Goal: Transaction & Acquisition: Book appointment/travel/reservation

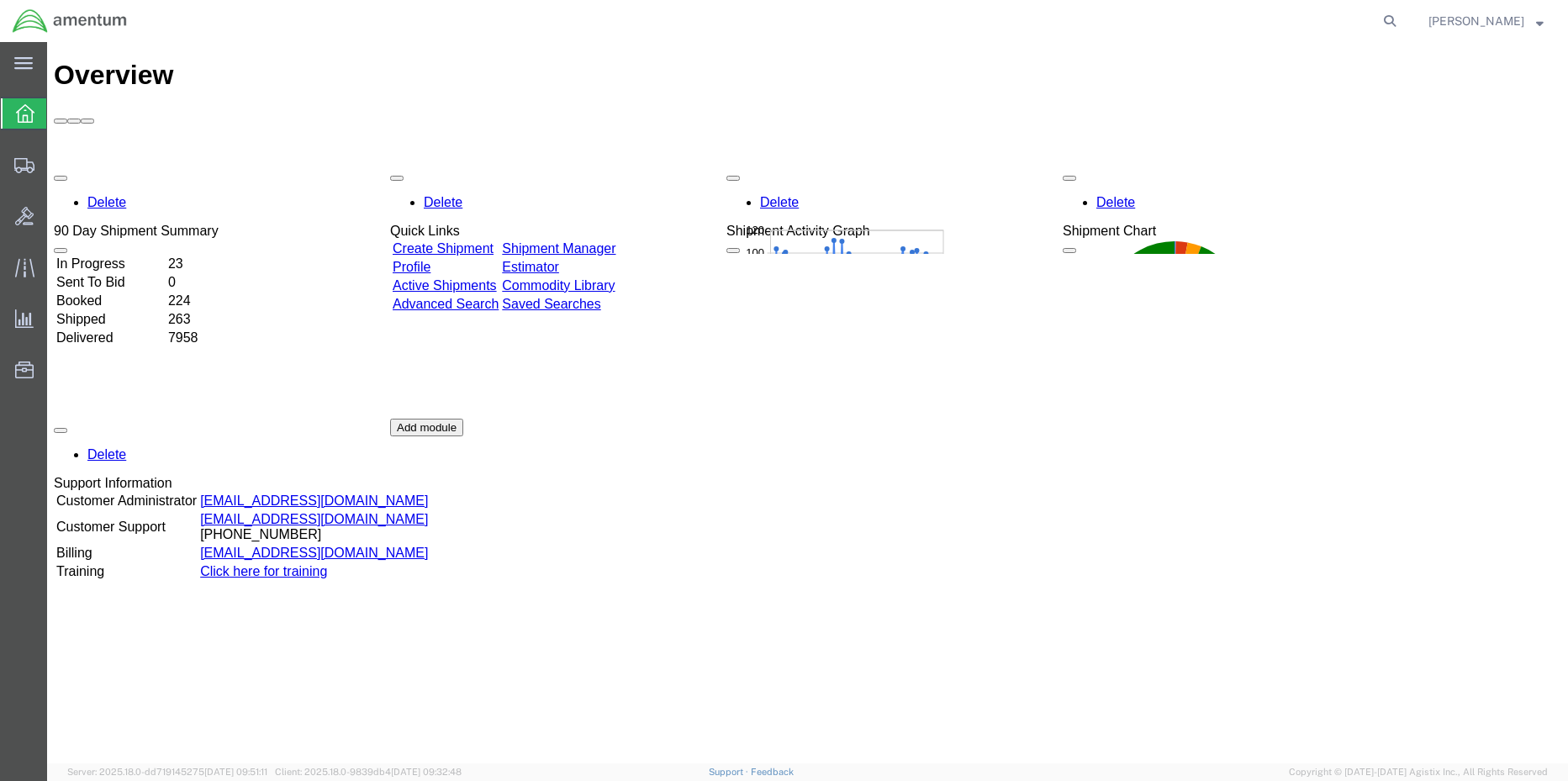
click at [619, 166] on div "Delete 90 Day Shipment Summary In Progress 23 Sent To Bid 0 Booked 224 Shipped …" at bounding box center [807, 418] width 1508 height 504
click at [597, 241] on link "Shipment Manager" at bounding box center [558, 248] width 113 height 14
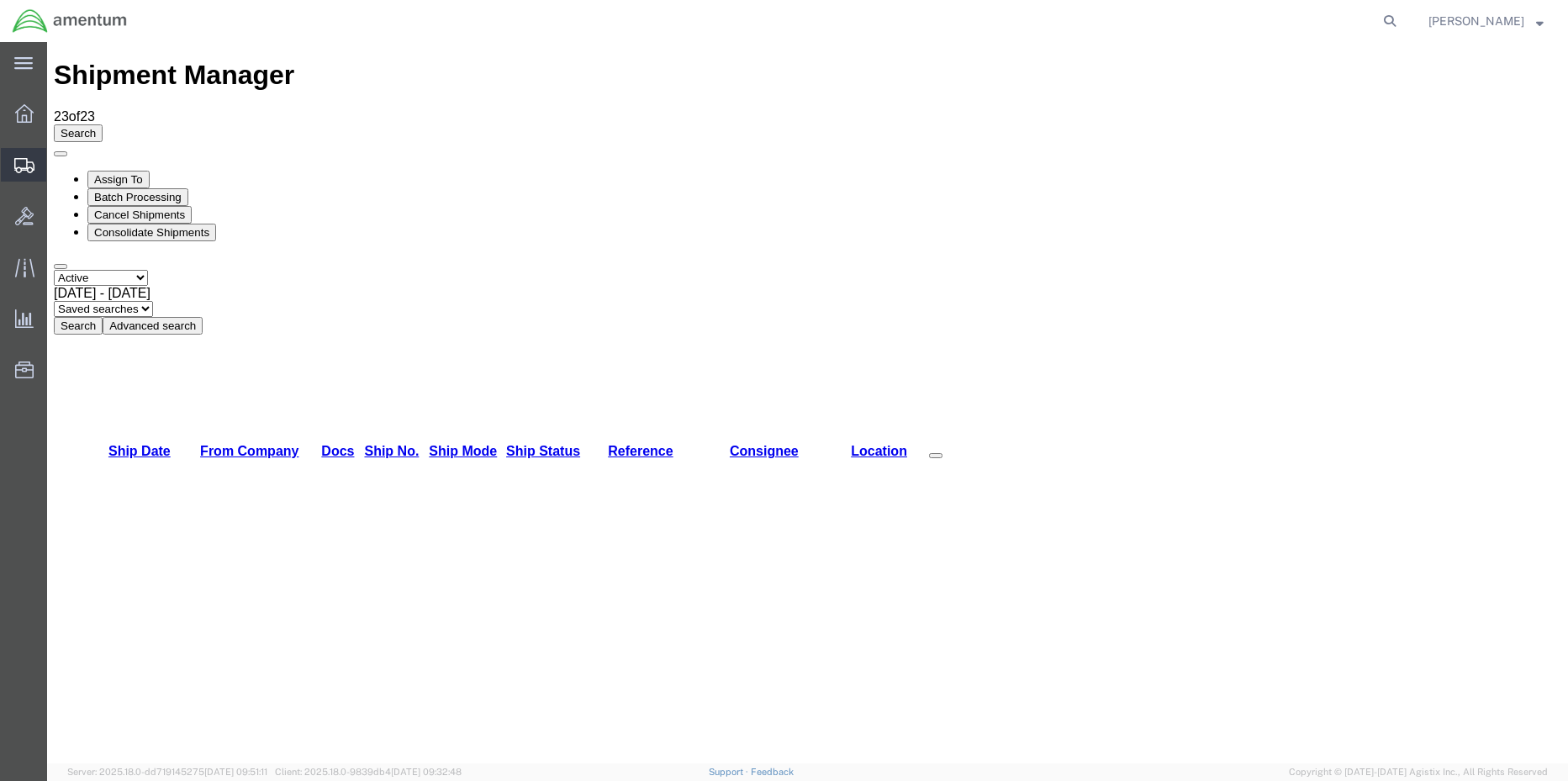
click at [0, 0] on span "Shipment Manager" at bounding box center [0, 0] width 0 height 0
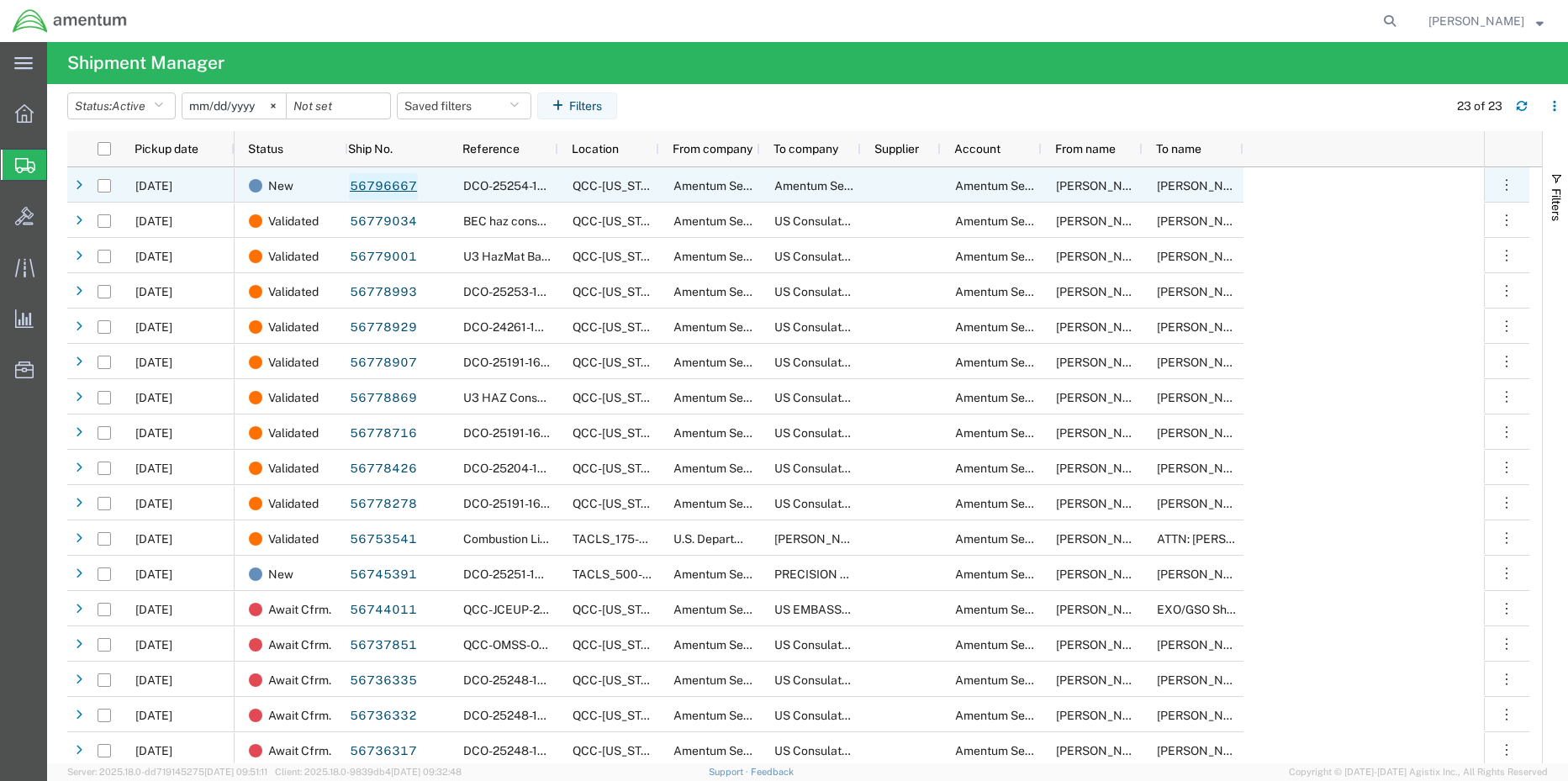
click at [376, 183] on link "56796667" at bounding box center [383, 187] width 69 height 27
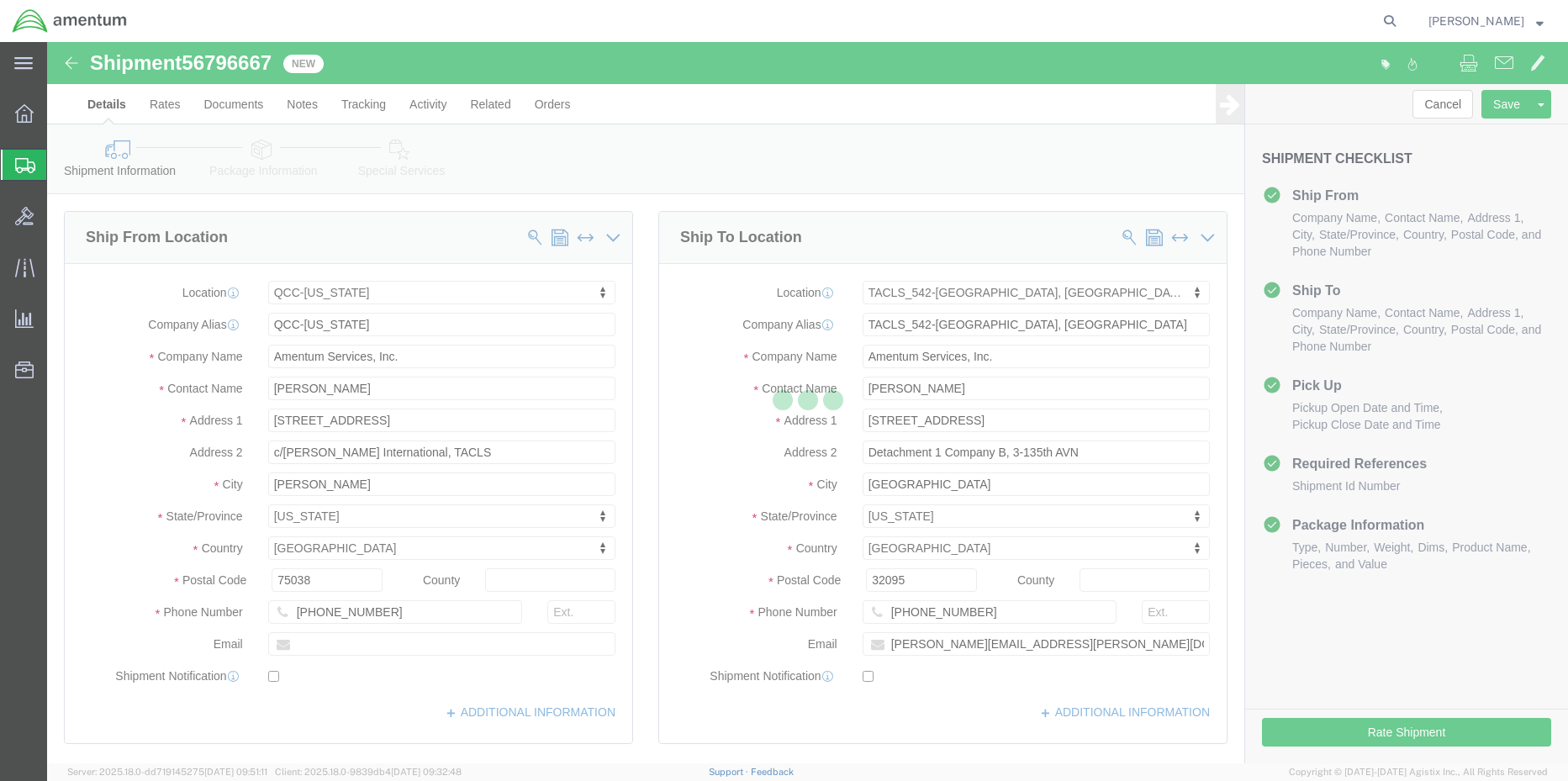
select select "42668"
select select "42694"
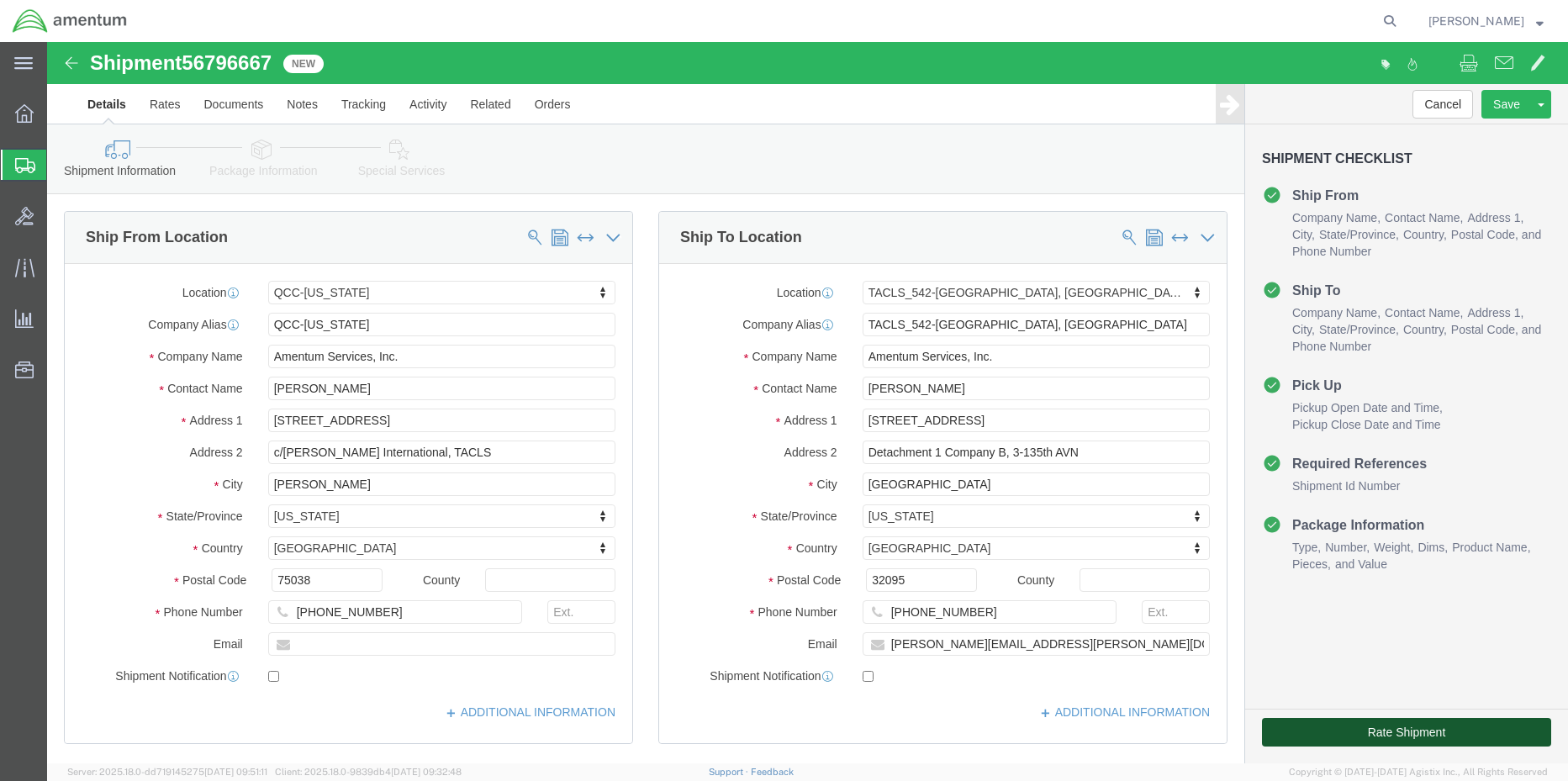
click button "Rate Shipment"
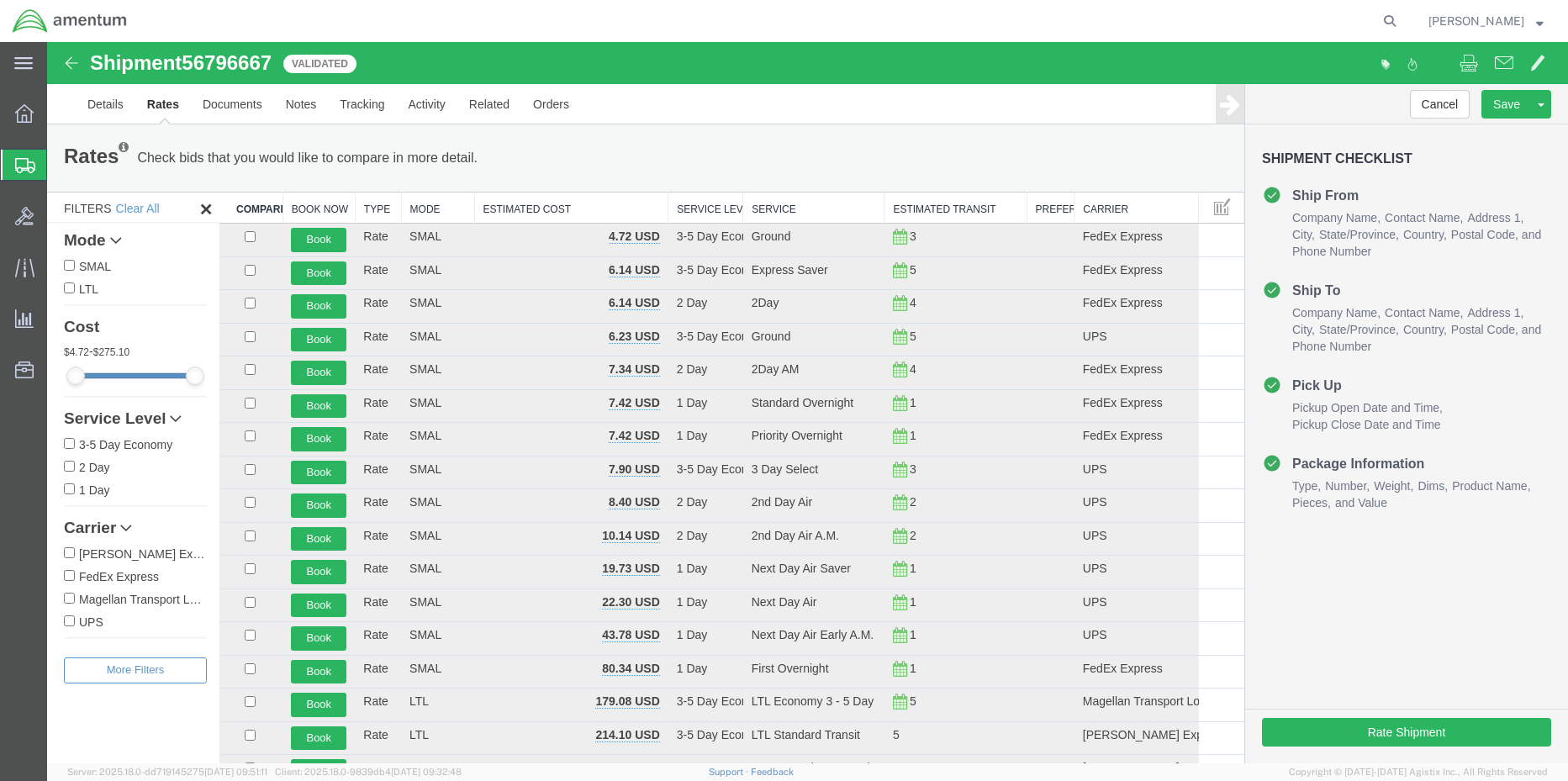
click at [67, 575] on input "FedEx Express" at bounding box center [69, 575] width 11 height 11
checkbox input "true"
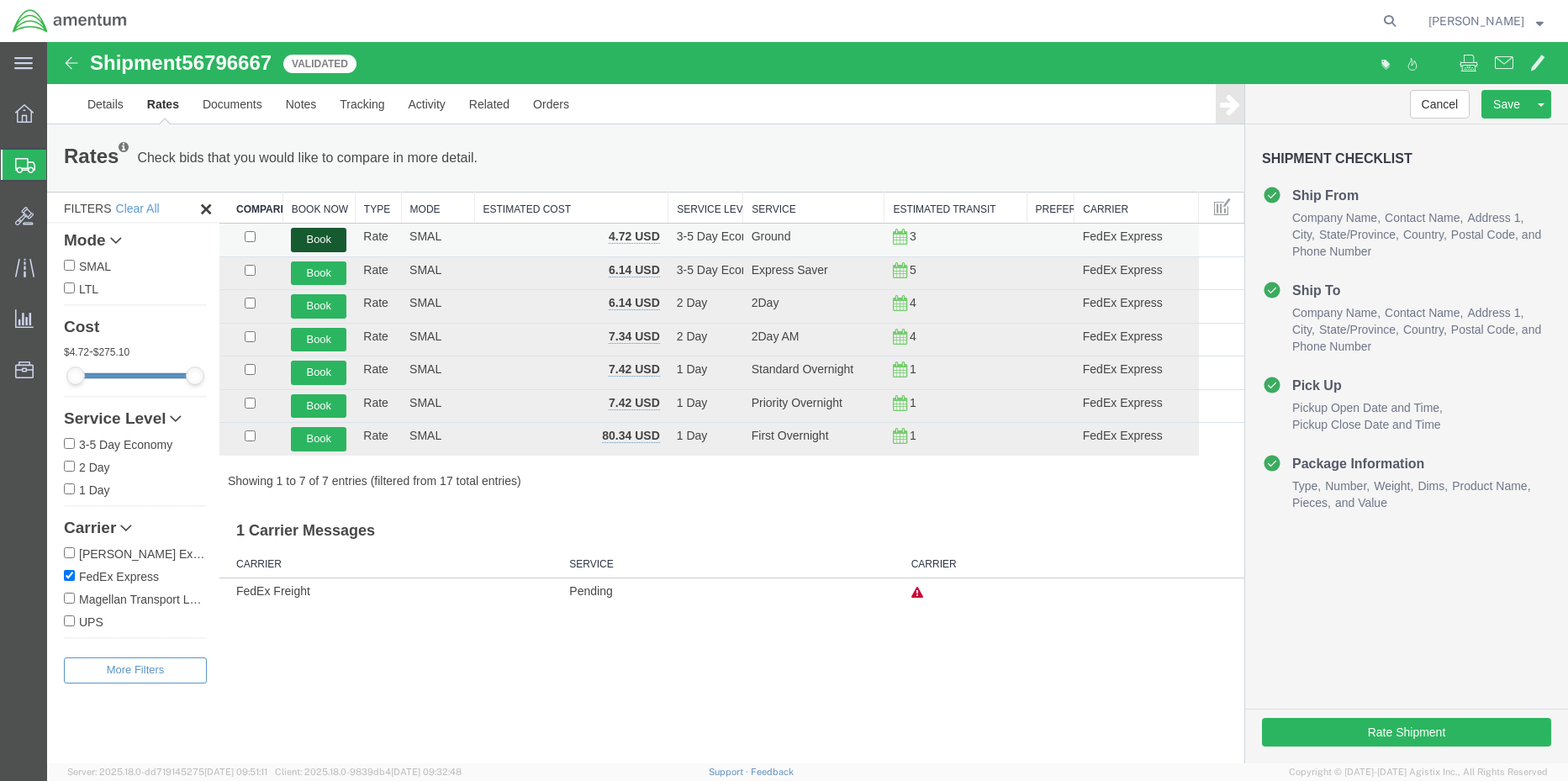
click at [317, 235] on button "Book" at bounding box center [319, 239] width 56 height 24
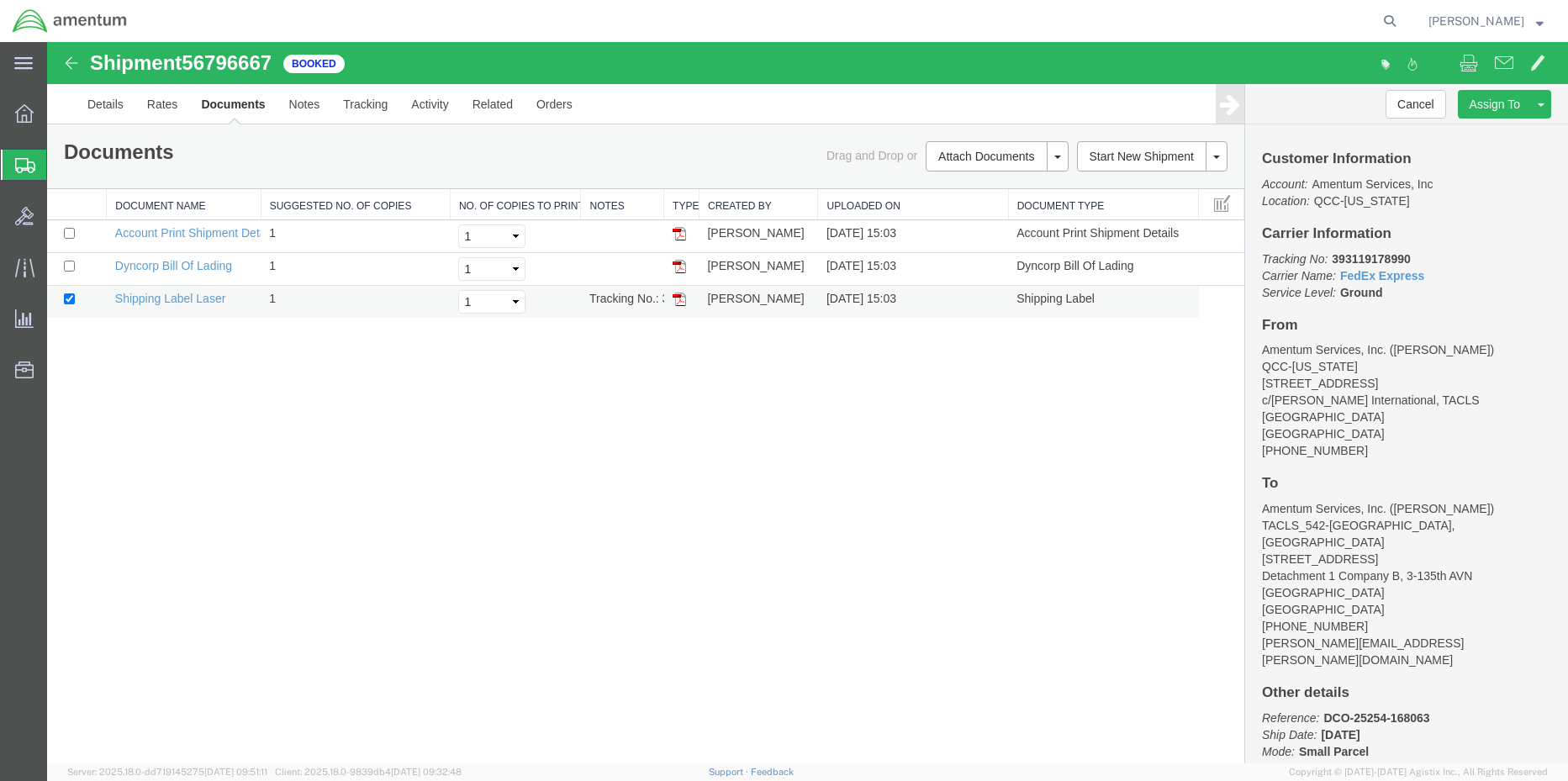
click at [672, 294] on td at bounding box center [682, 302] width 35 height 32
click at [677, 296] on img at bounding box center [679, 298] width 13 height 13
click at [682, 302] on img at bounding box center [679, 298] width 13 height 13
